Goal: Information Seeking & Learning: Learn about a topic

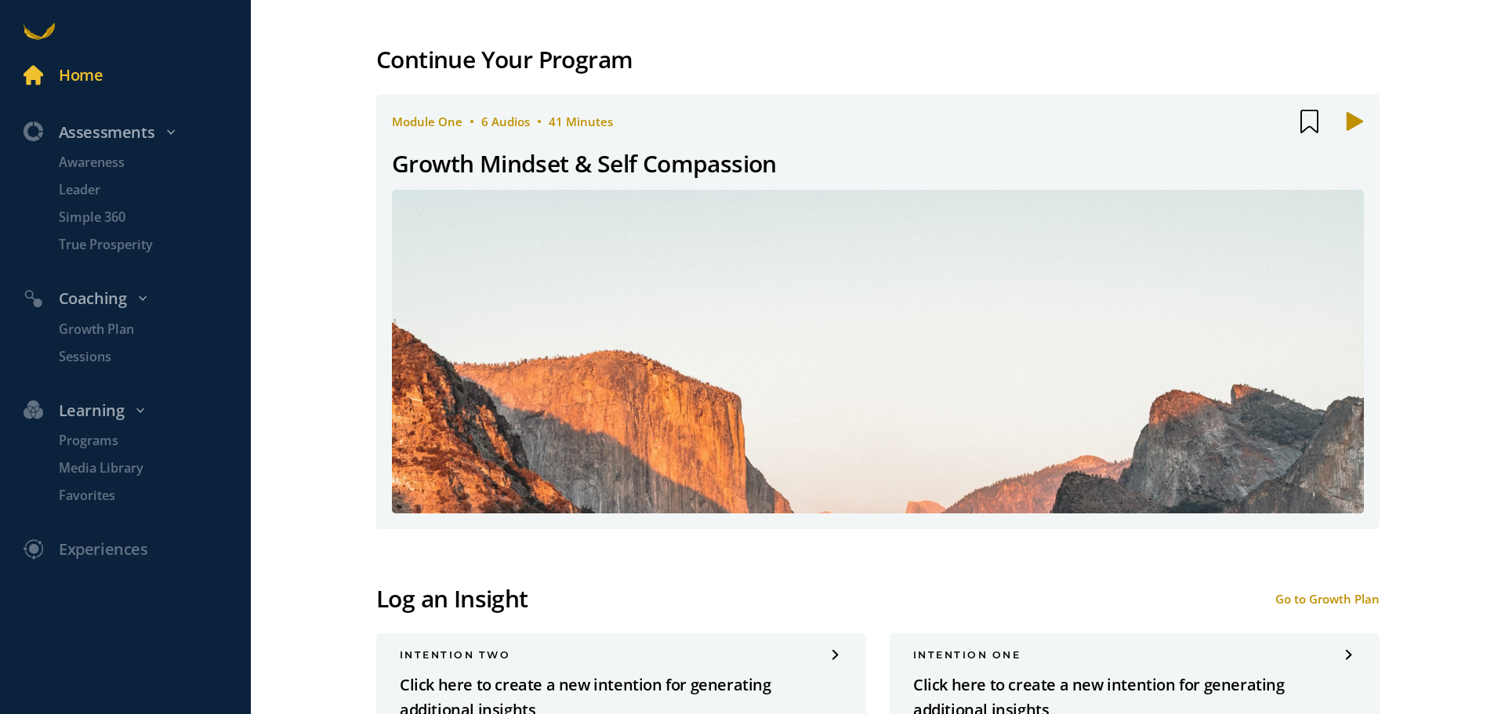
scroll to position [157, 0]
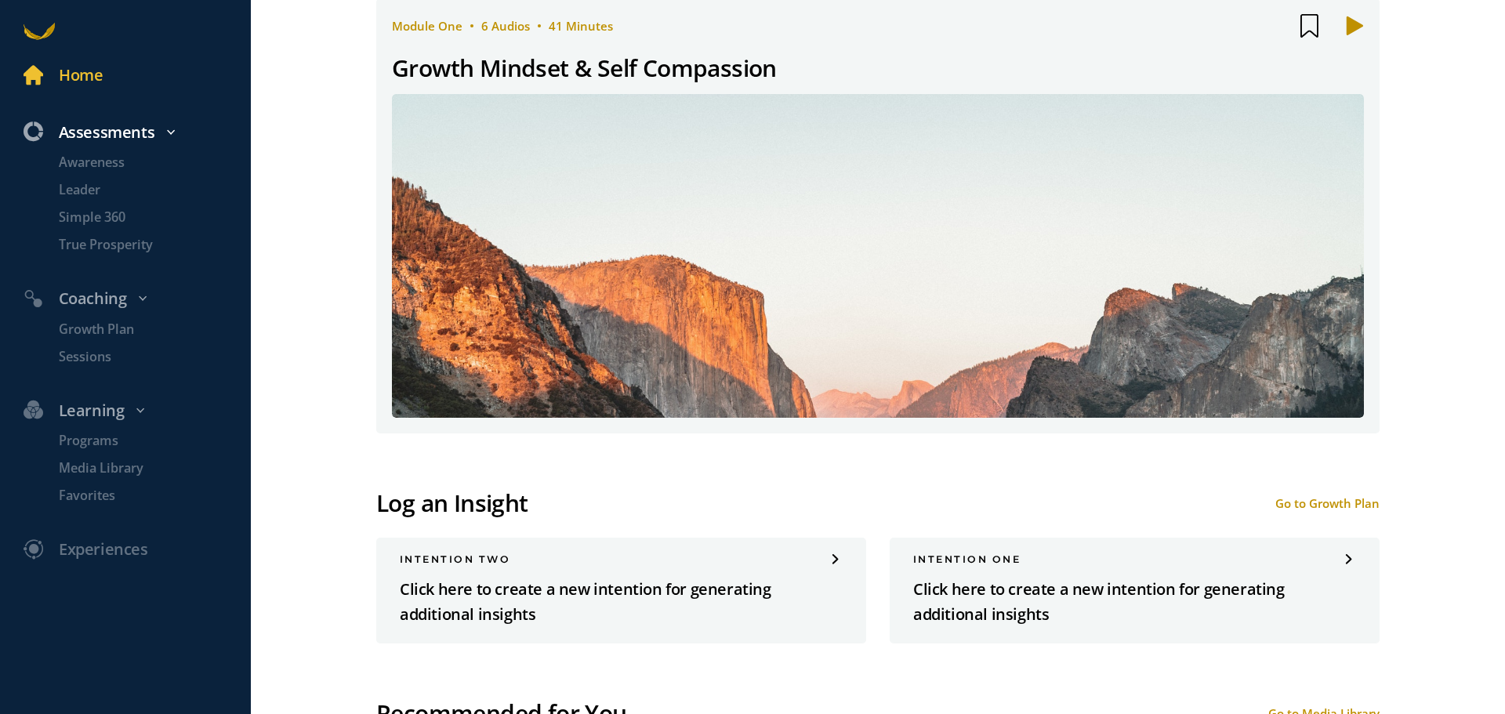
click at [169, 129] on icon at bounding box center [170, 132] width 9 height 9
click at [172, 130] on icon at bounding box center [170, 132] width 9 height 9
click at [100, 161] on p "Awareness" at bounding box center [153, 163] width 188 height 20
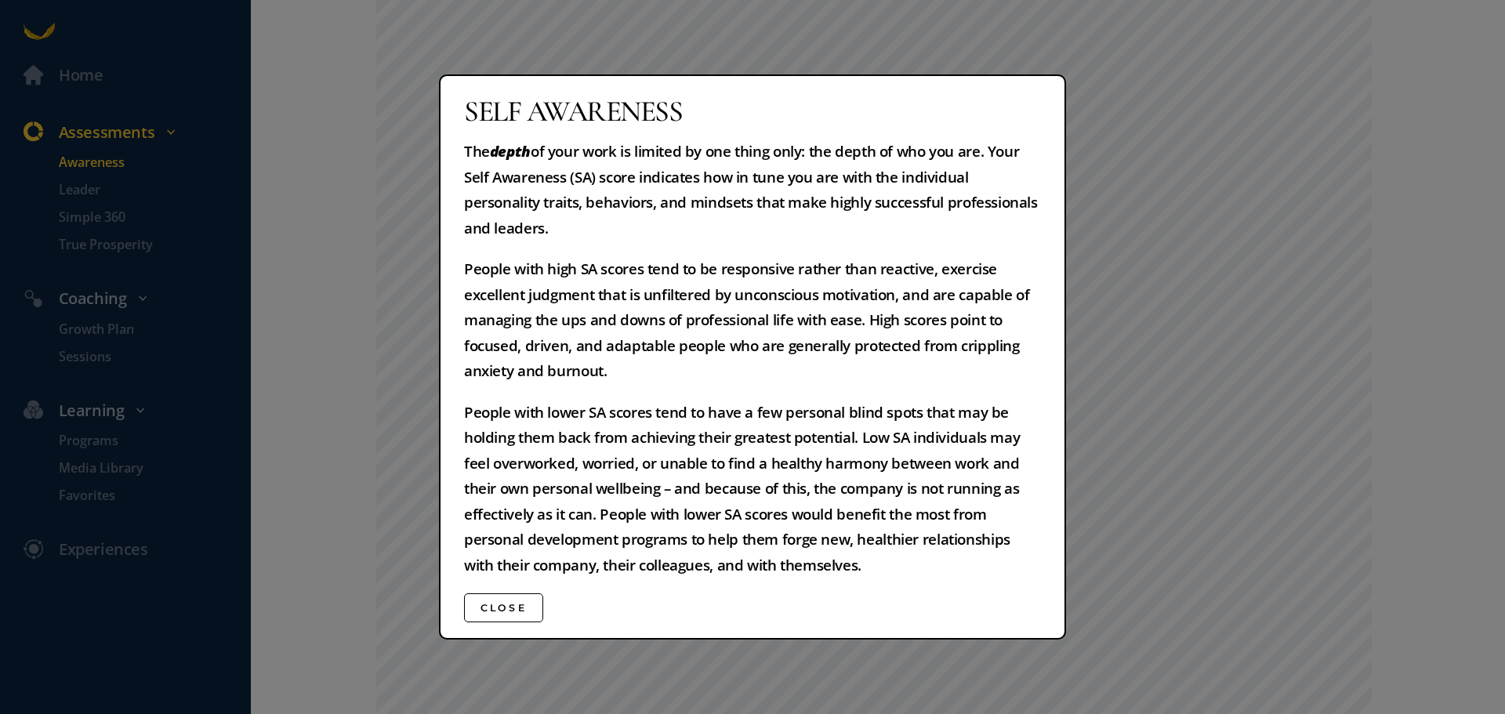
click at [494, 612] on button "Close" at bounding box center [503, 607] width 79 height 29
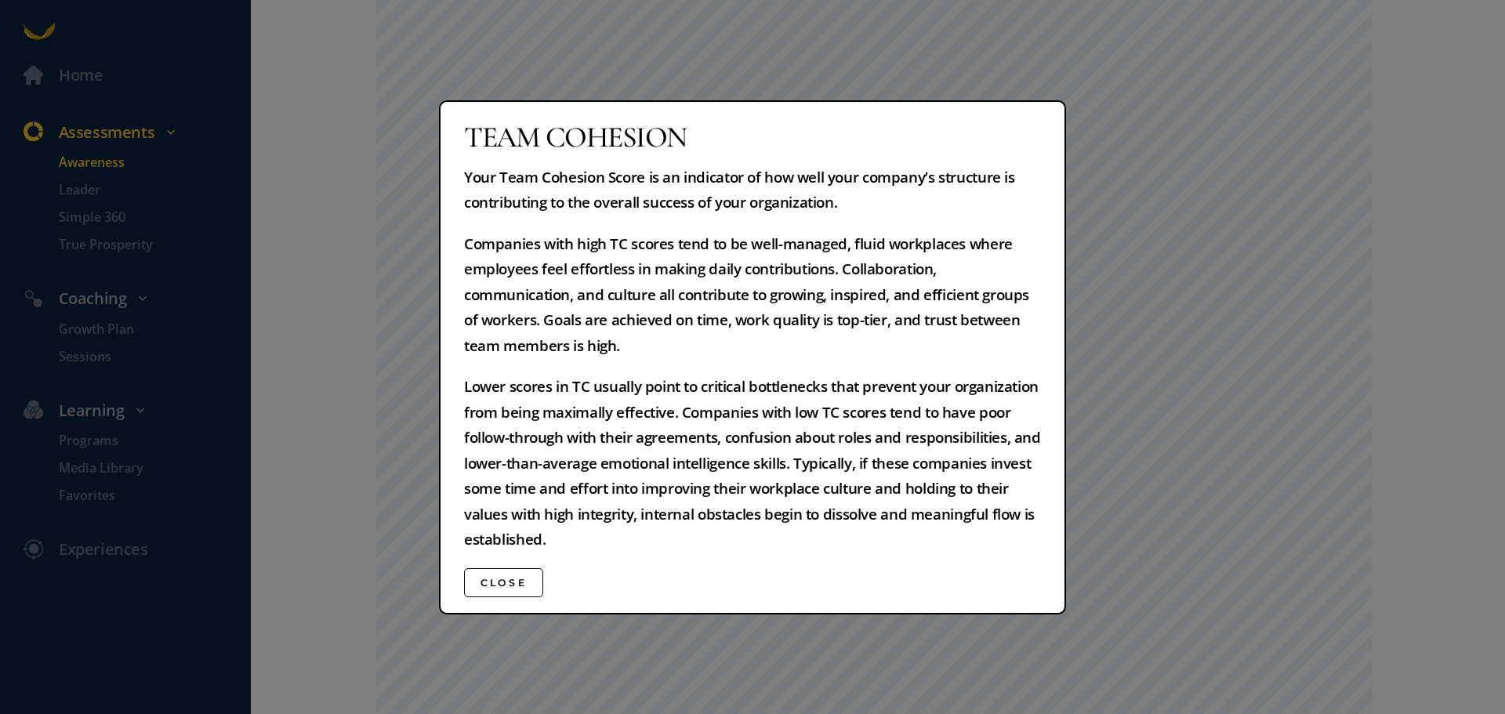
click at [519, 585] on button "Close" at bounding box center [503, 582] width 79 height 29
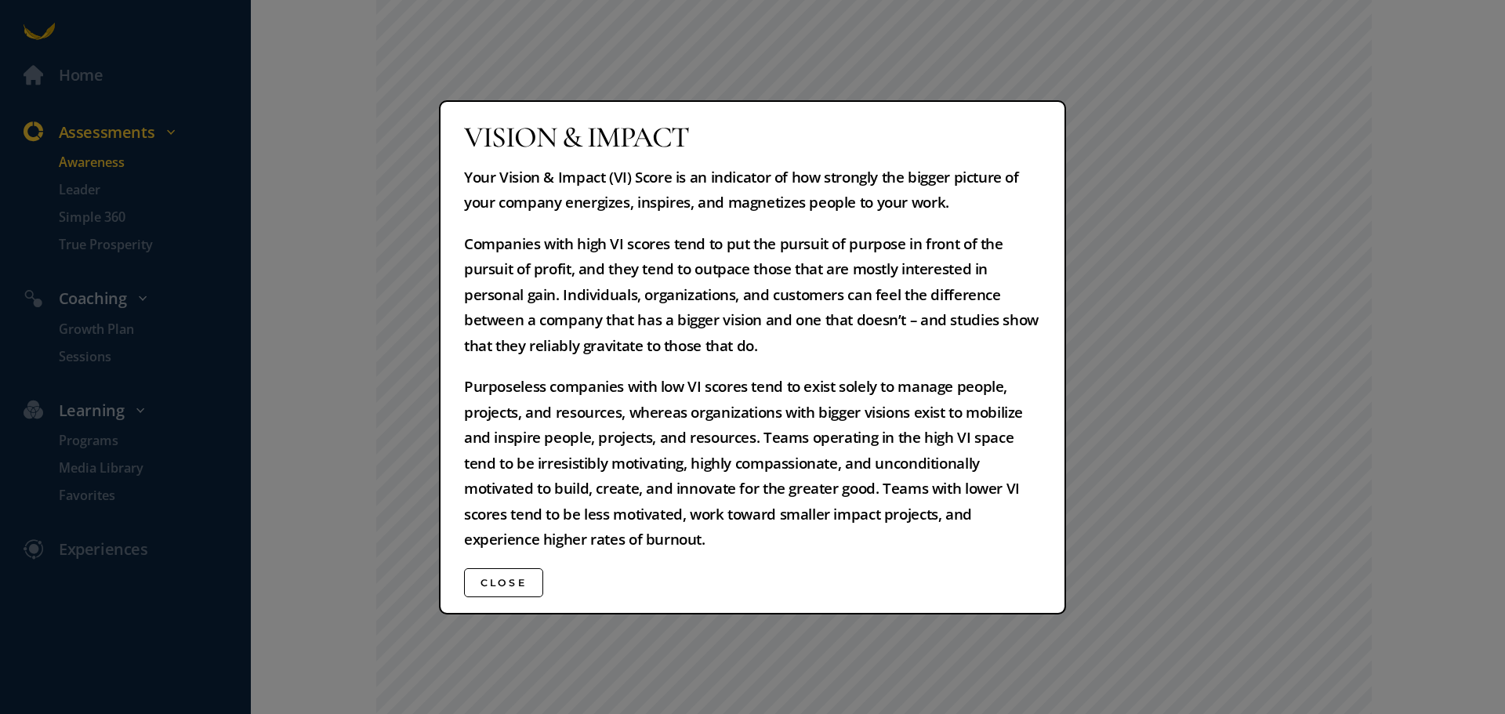
click at [516, 582] on button "Close" at bounding box center [503, 582] width 79 height 29
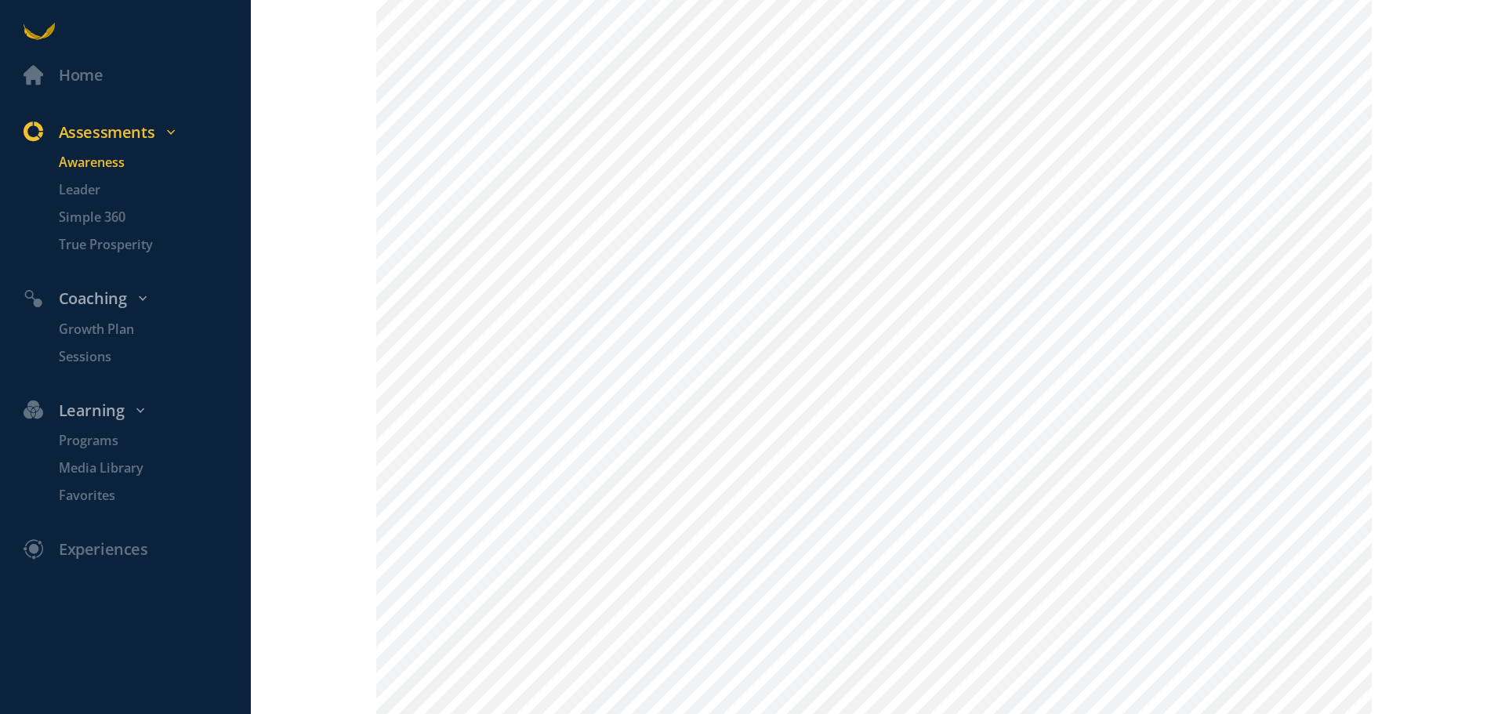
scroll to position [549, 0]
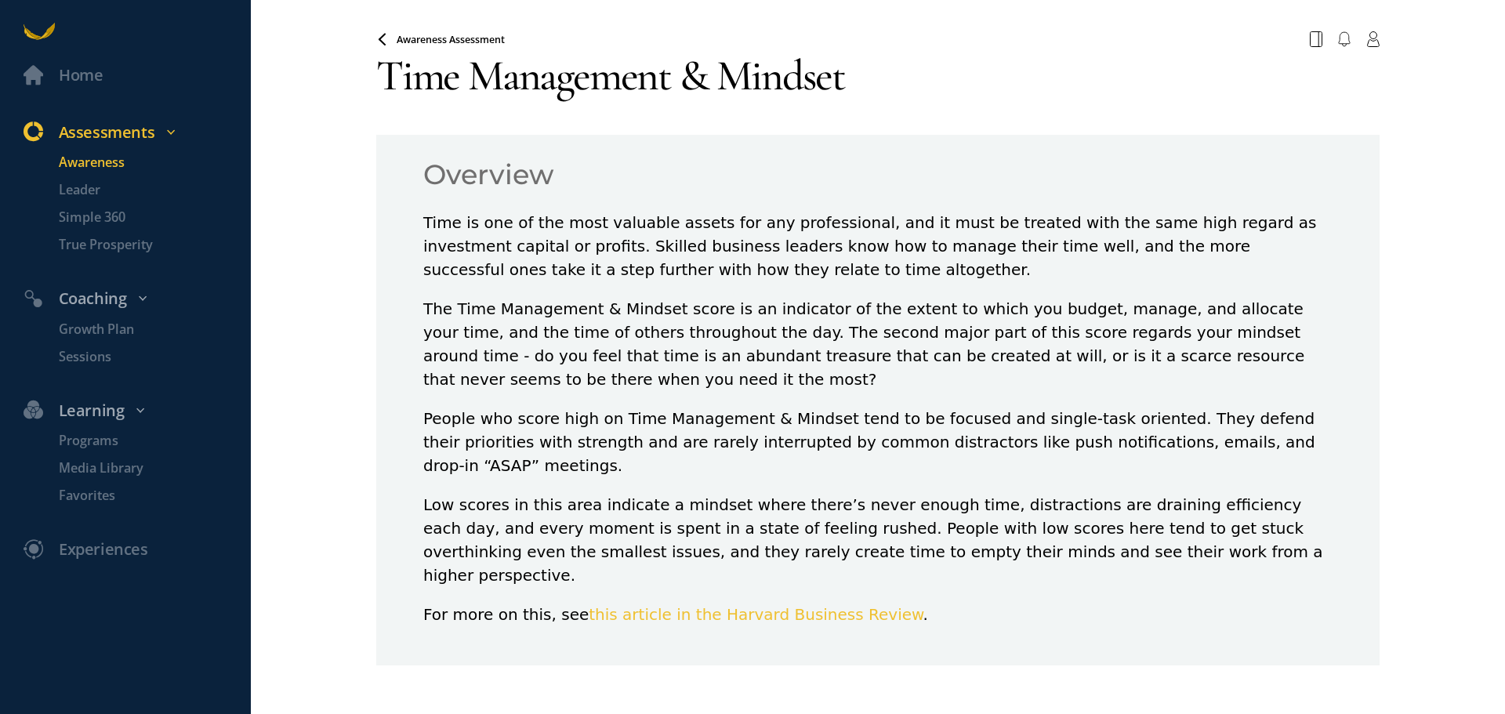
click at [386, 33] on div "Awareness Assessment" at bounding box center [440, 39] width 129 height 13
click at [379, 36] on icon at bounding box center [382, 38] width 6 height 10
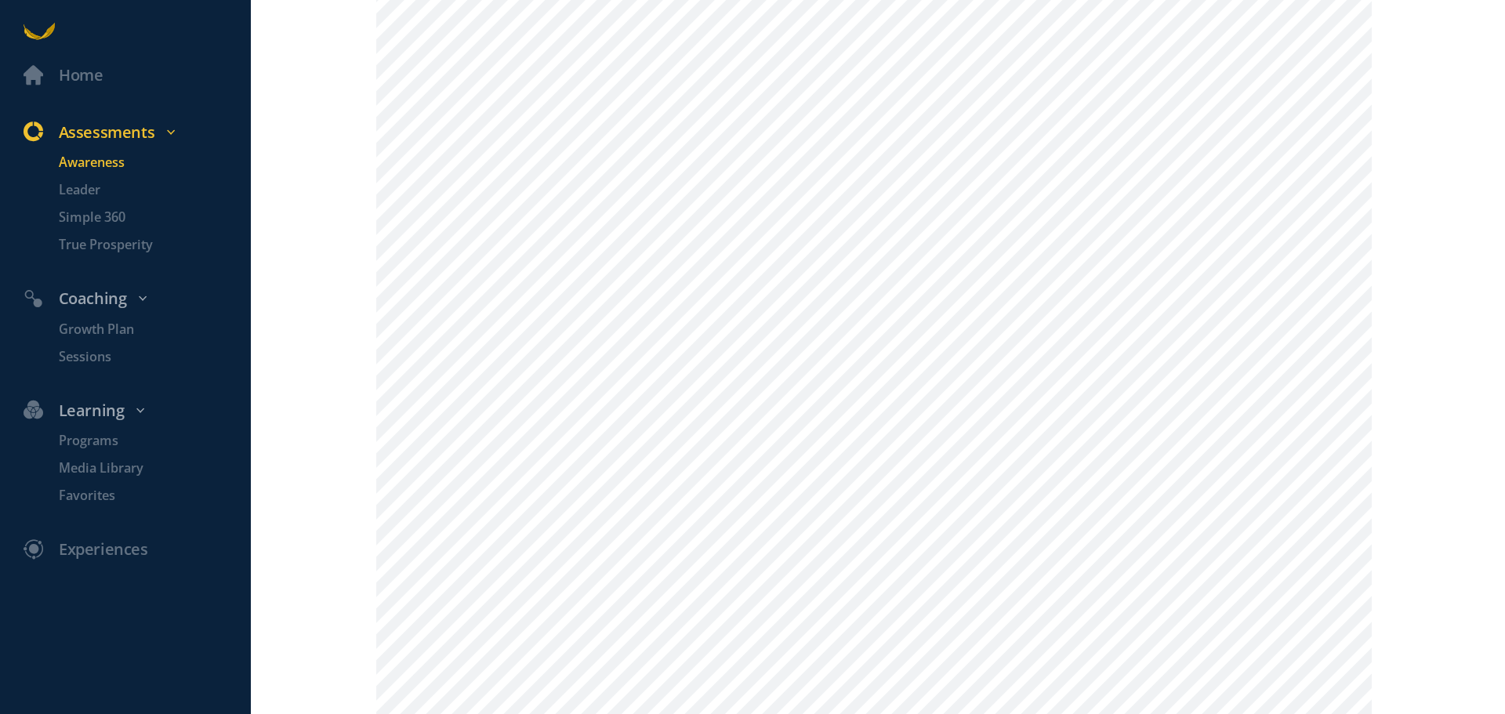
scroll to position [1176, 0]
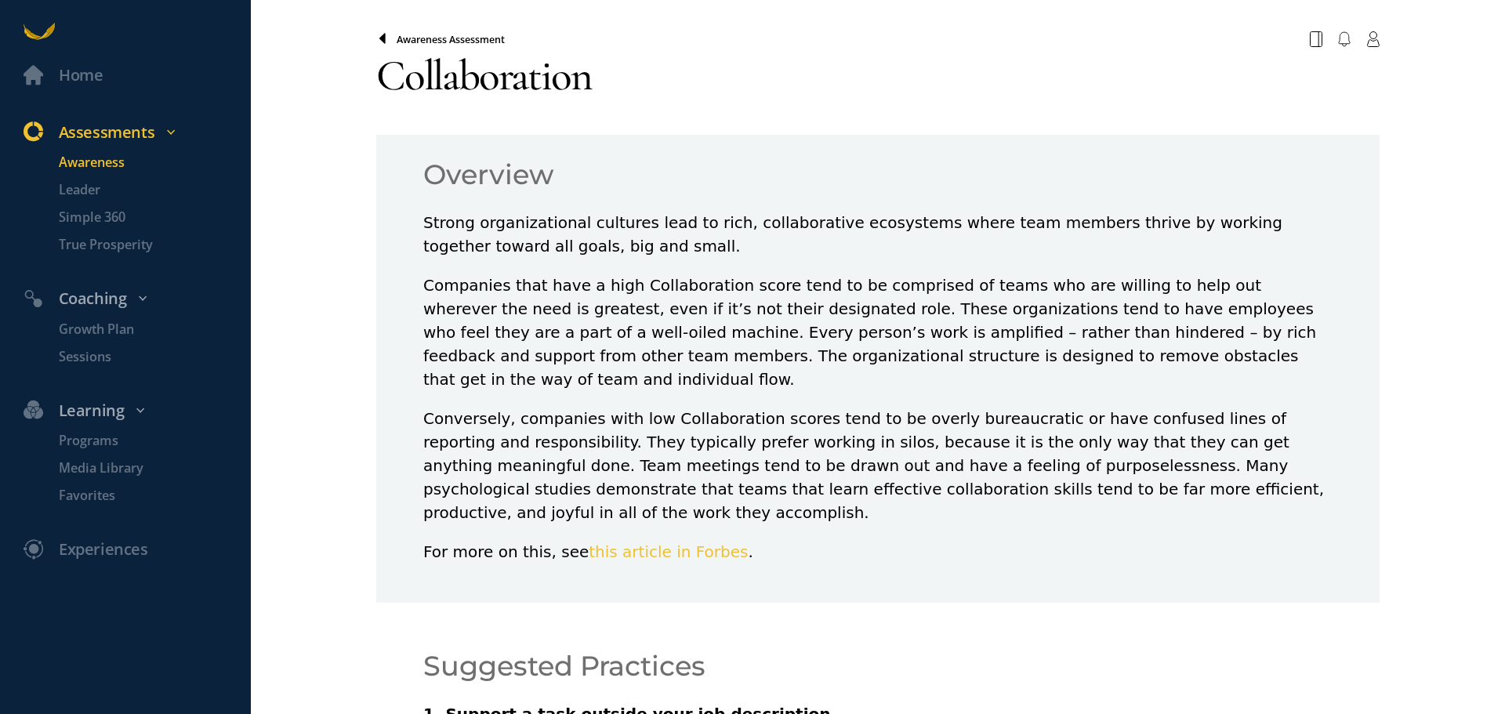
click at [376, 38] on icon at bounding box center [382, 39] width 13 height 13
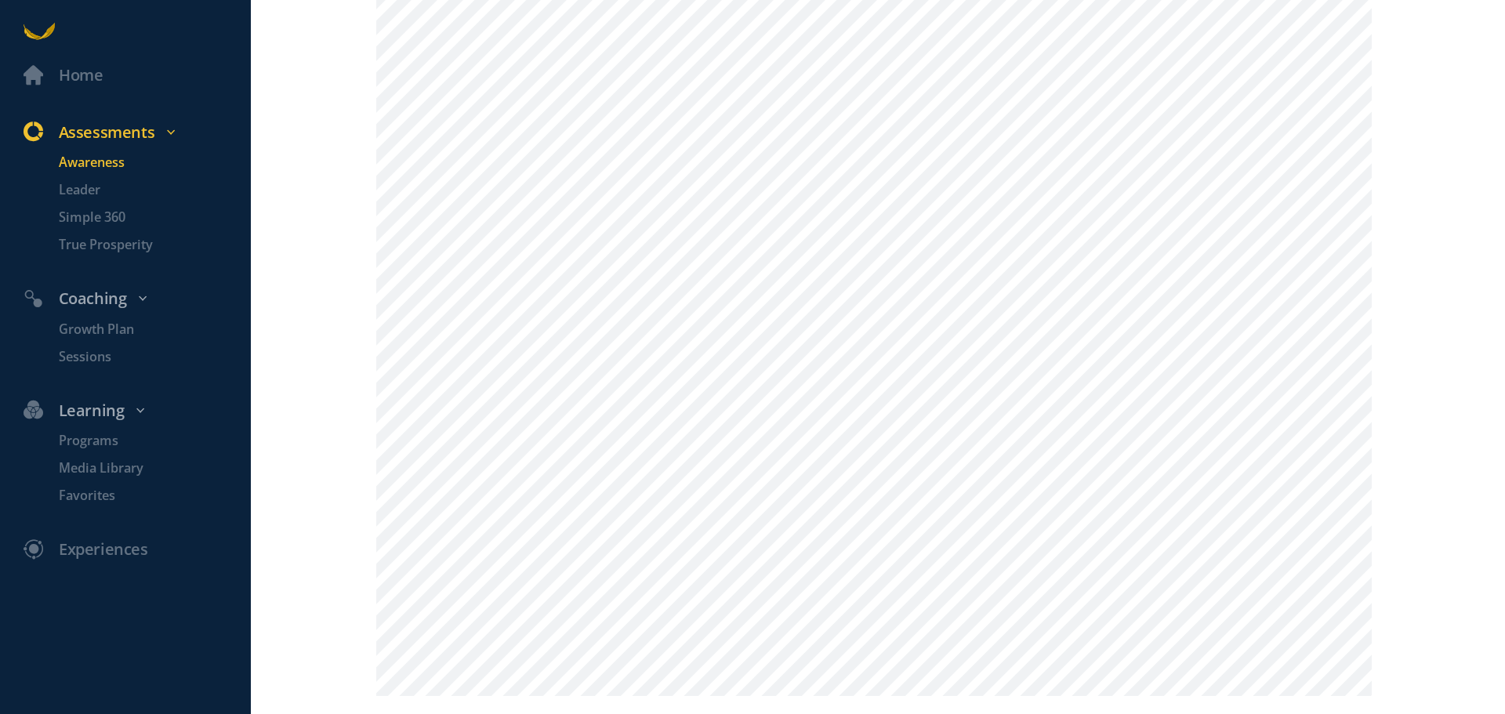
scroll to position [1834, 0]
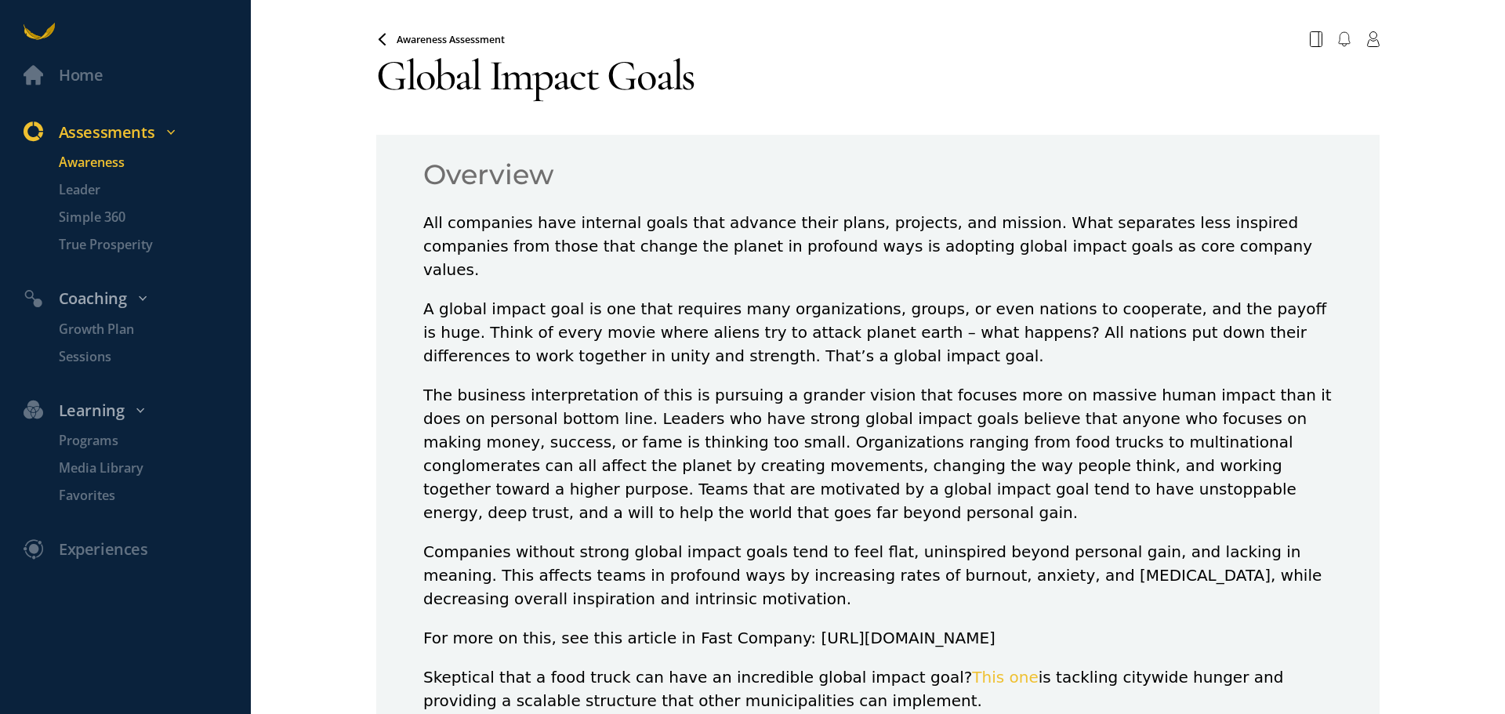
click at [432, 38] on span "Awareness Assessment" at bounding box center [451, 39] width 108 height 13
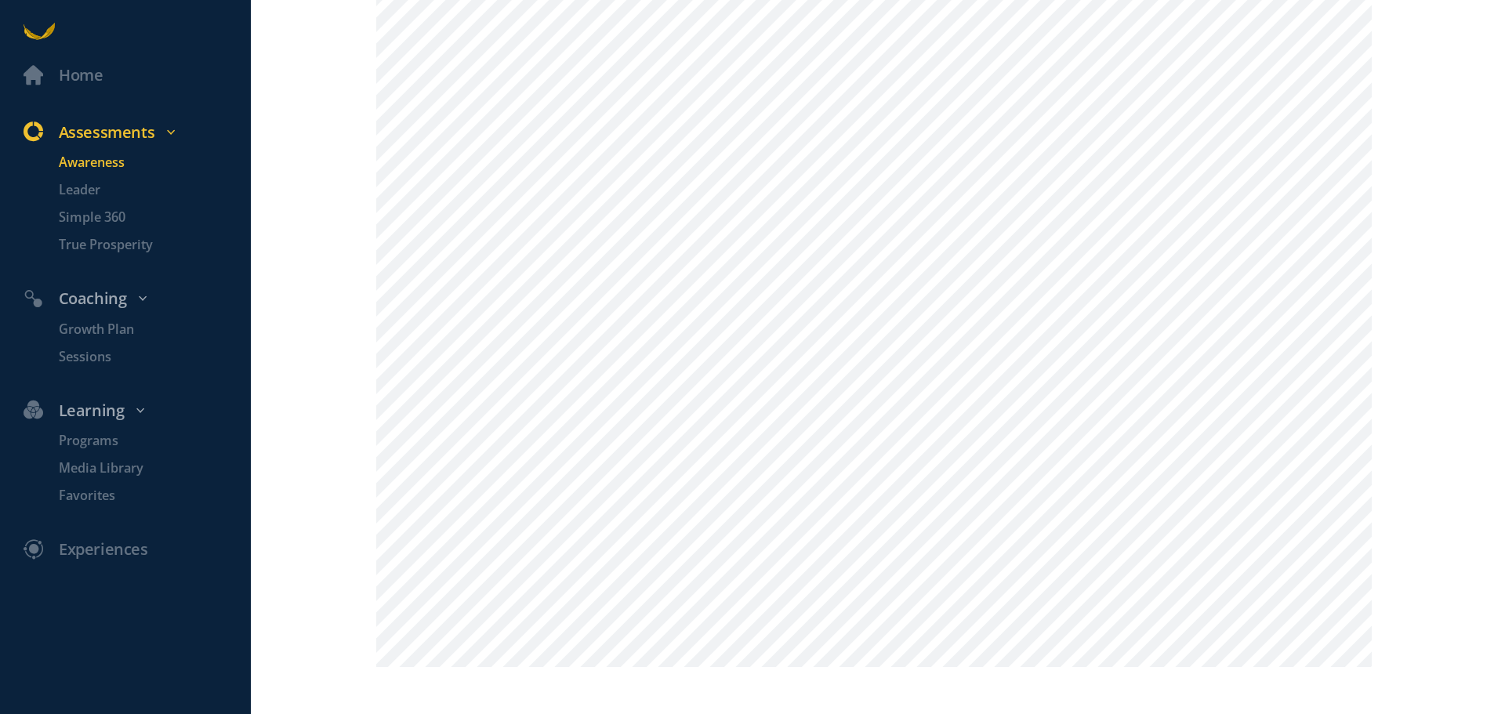
scroll to position [1834, 0]
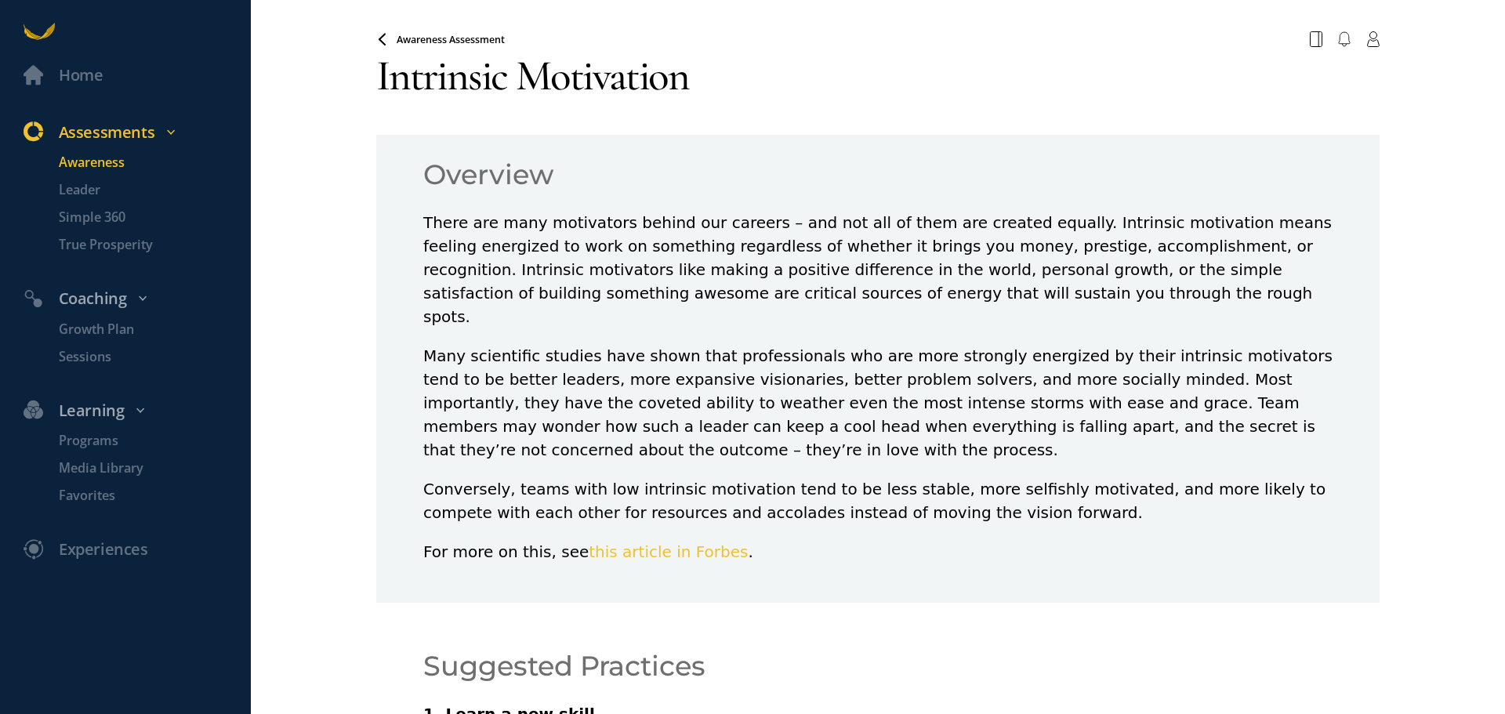
click at [456, 38] on span "Awareness Assessment" at bounding box center [451, 39] width 108 height 13
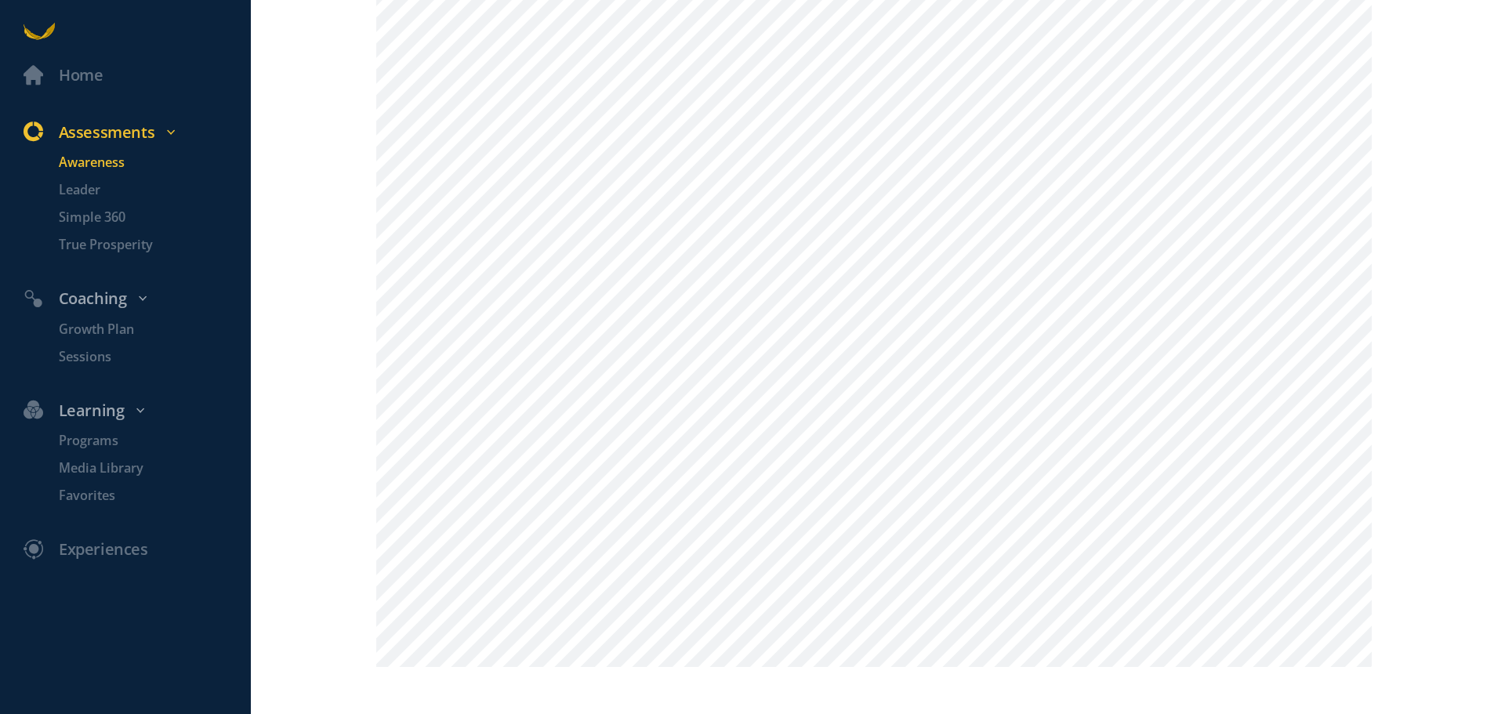
scroll to position [1834, 0]
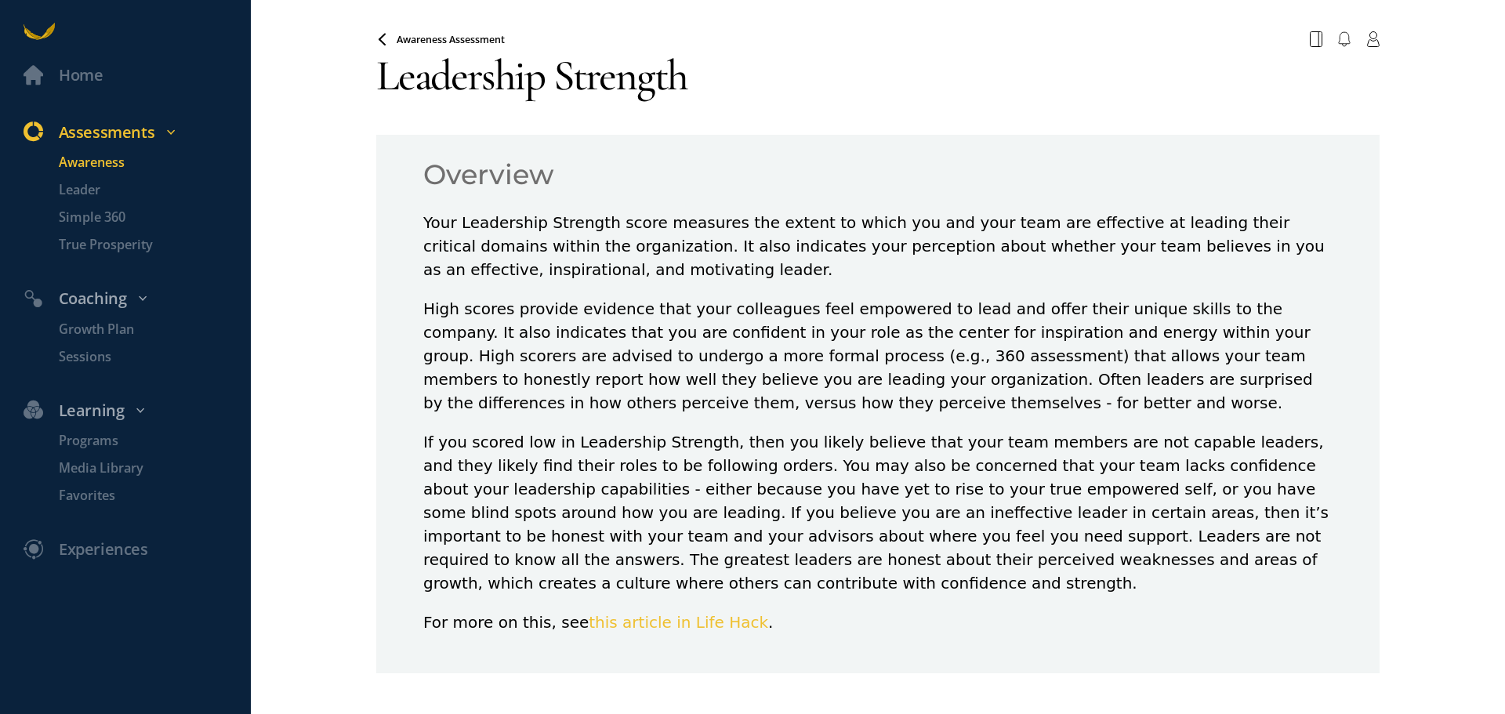
click at [408, 40] on span "Awareness Assessment" at bounding box center [451, 39] width 108 height 13
